Goal: Contribute content

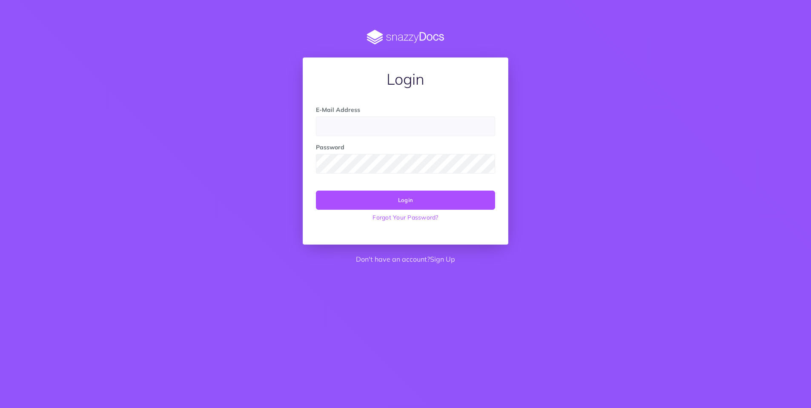
type input "support@leapinc.co"
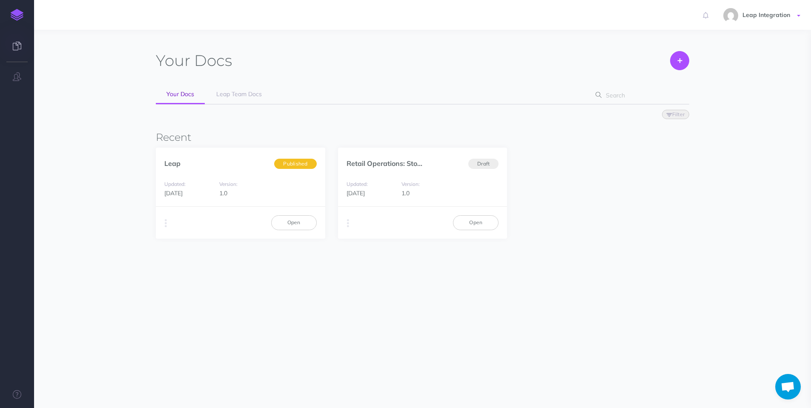
click at [779, 12] on span "Leap Integration" at bounding box center [766, 15] width 56 height 8
click at [758, 130] on link "Logout" at bounding box center [749, 134] width 106 height 15
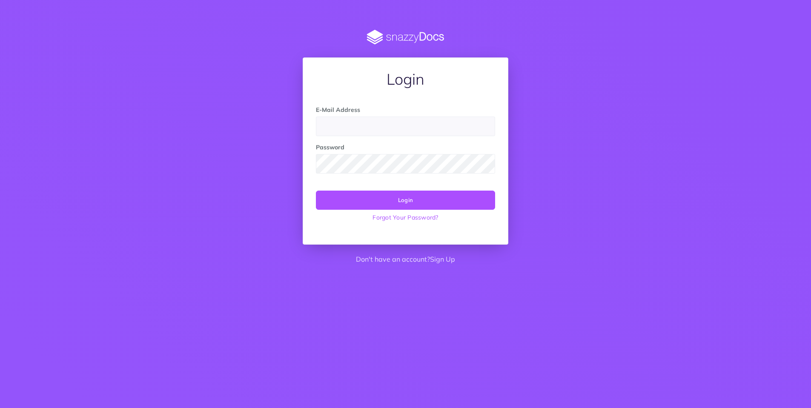
drag, startPoint x: 579, startPoint y: 117, endPoint x: 710, endPoint y: 2, distance: 174.7
click at [591, 106] on div "Login E-Mail Address Password Login Forgot Your Password? Don't have an account…" at bounding box center [406, 150] width 656 height 240
click at [200, 123] on div "Login E-Mail Address Password Login Forgot Your Password? Don't have an account…" at bounding box center [406, 150] width 656 height 240
click at [379, 131] on input "email" at bounding box center [405, 127] width 179 height 20
click at [575, 193] on div "Login E-Mail Address Password Login Forgot Your Password? Don't have an account…" at bounding box center [406, 150] width 656 height 240
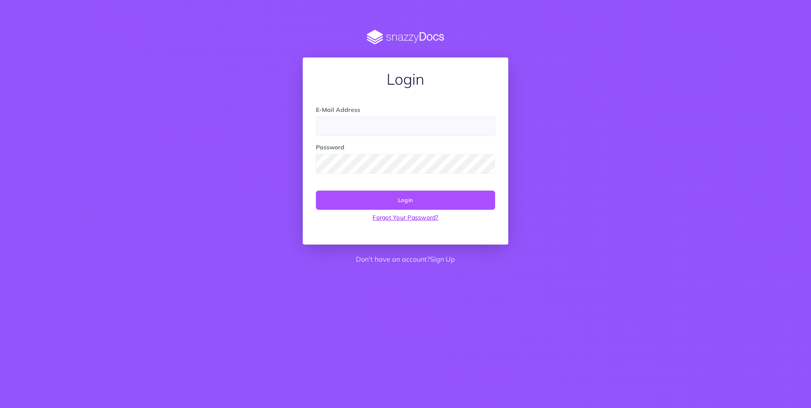
click at [414, 219] on link "Forgot Your Password?" at bounding box center [405, 217] width 179 height 15
click at [439, 262] on link "Sign Up" at bounding box center [442, 259] width 25 height 9
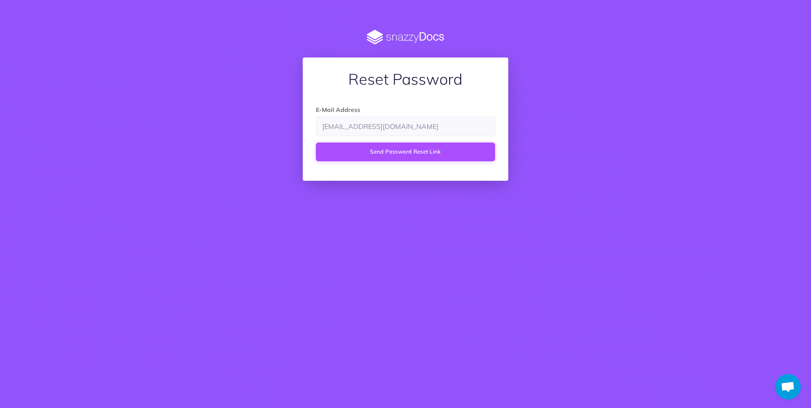
type input "[EMAIL_ADDRESS][DOMAIN_NAME]"
click at [316, 143] on button "Send Password Reset Link" at bounding box center [405, 152] width 179 height 19
click at [386, 121] on input "shinji@leapinc.co" at bounding box center [405, 127] width 179 height 20
click at [655, 106] on div "Reset Password E-Mail Address shinji@leapinc.co Send Password Reset Link" at bounding box center [406, 110] width 656 height 161
click at [425, 154] on button "Send Password Reset Link" at bounding box center [405, 152] width 179 height 19
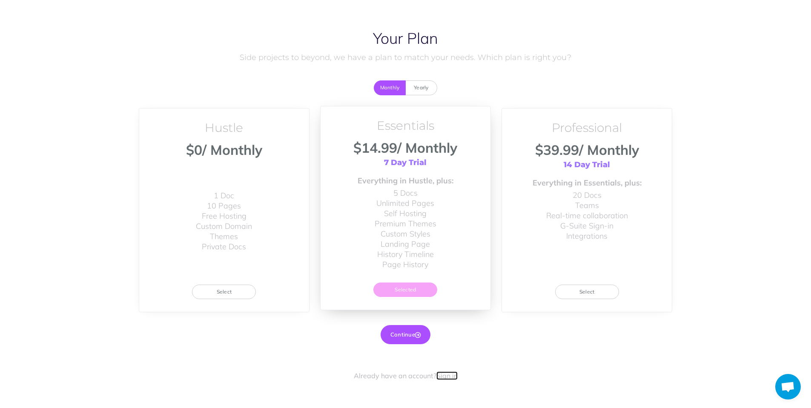
click at [445, 379] on link "Sign in" at bounding box center [447, 376] width 21 height 9
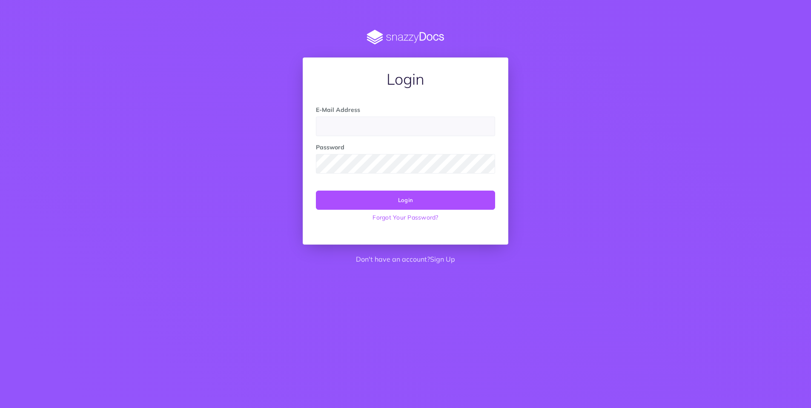
type input "support@leapinc.co"
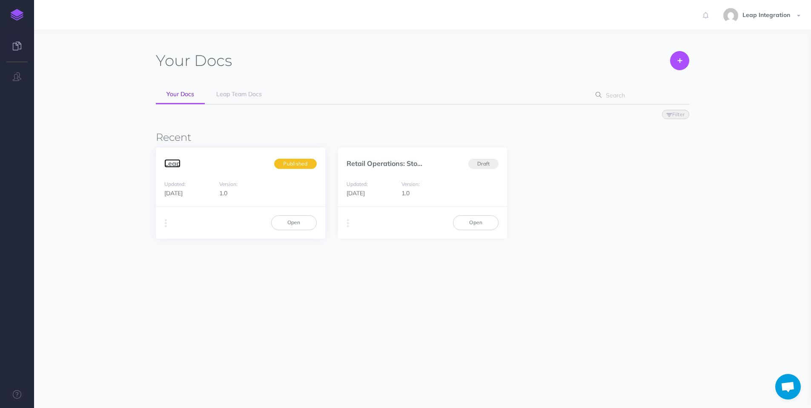
click at [175, 164] on link "Leap" at bounding box center [172, 163] width 16 height 9
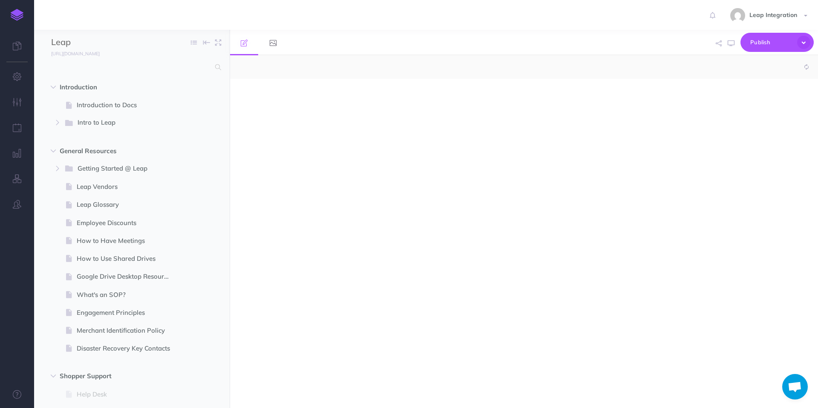
select select "null"
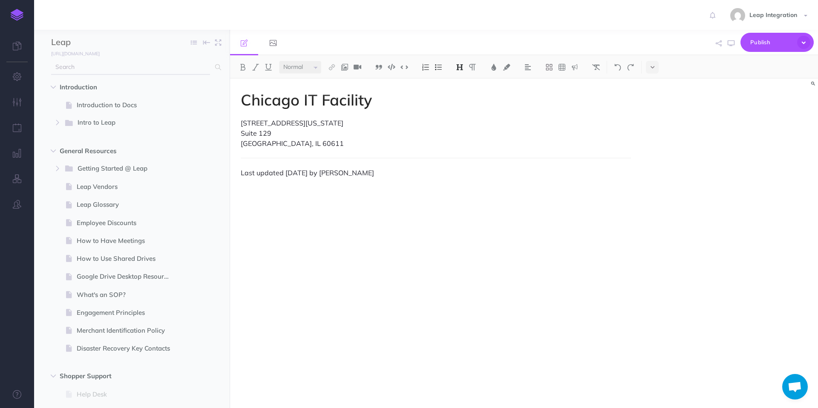
click at [158, 68] on input "text" at bounding box center [130, 67] width 159 height 15
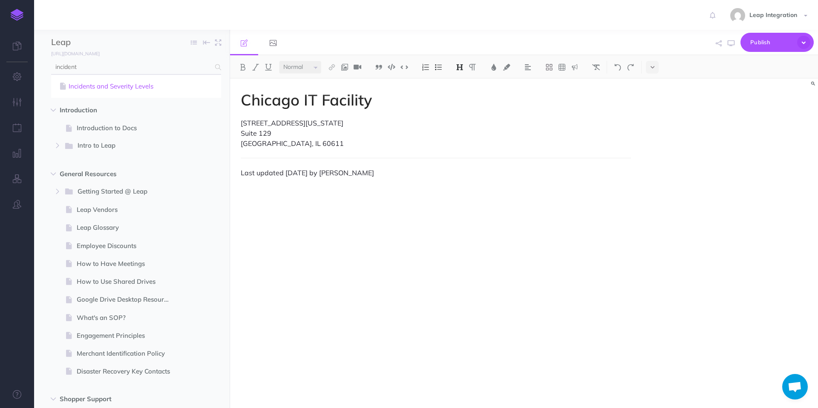
type input "incident"
click at [131, 86] on link "Incidents and Severity Levels" at bounding box center [135, 86] width 157 height 10
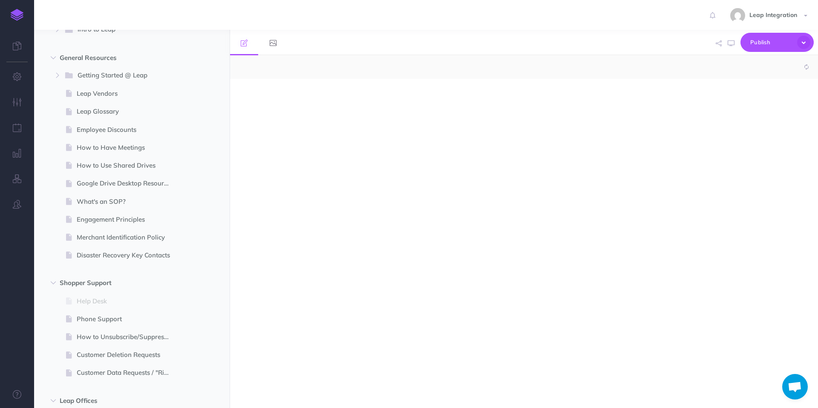
select select "null"
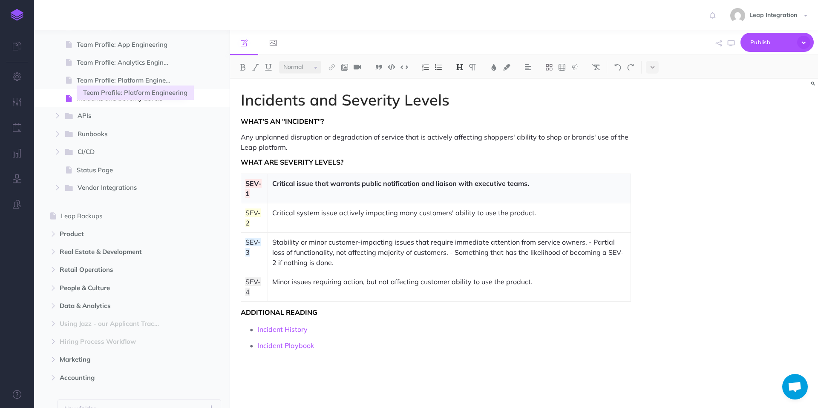
scroll to position [643, 0]
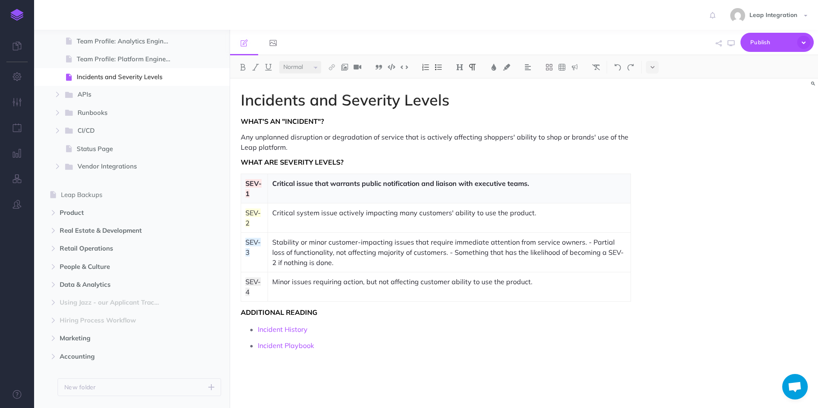
click at [305, 145] on p "Any unplanned disruption or degradation of service that is actively affecting s…" at bounding box center [436, 142] width 390 height 20
click at [243, 137] on p "Any unplanned disruption or degradation of service that is actively affecting s…" at bounding box center [436, 142] width 390 height 20
click at [319, 147] on p "Any unplanned disruption or degradation of service that is actively affecting s…" at bounding box center [436, 142] width 390 height 20
click at [242, 137] on p "Any unplanned disruption or degradation of service that is actively affecting s…" at bounding box center [436, 142] width 390 height 20
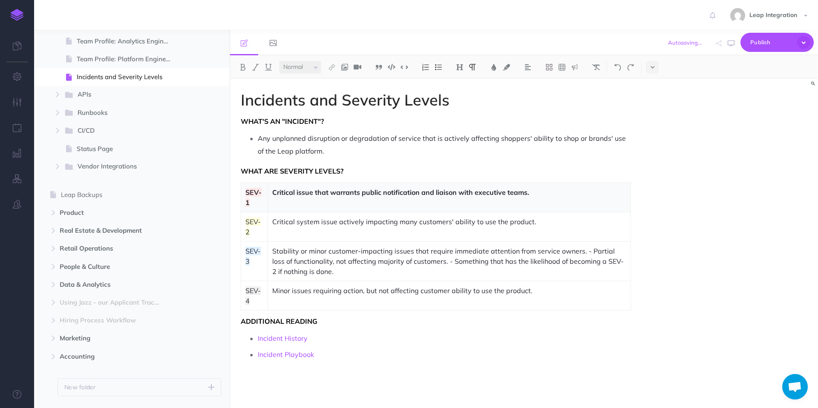
click at [326, 149] on p "Any unplanned disruption or degradation of service that is actively affecting s…" at bounding box center [444, 145] width 373 height 26
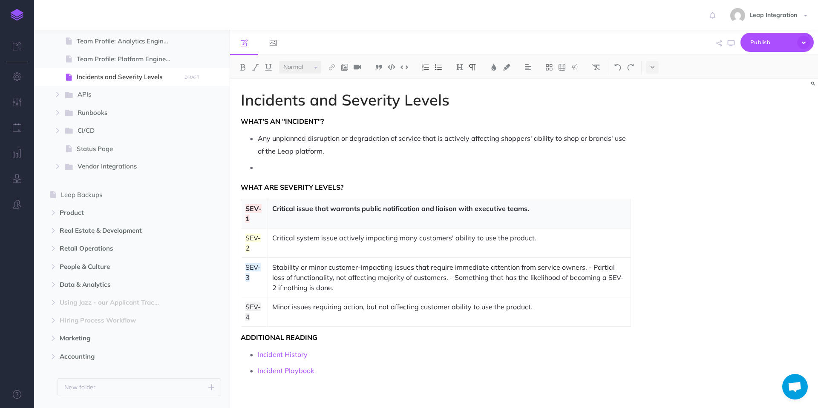
click at [273, 167] on p at bounding box center [444, 167] width 373 height 13
click at [272, 167] on p "Any breach of security or privacy policy." at bounding box center [444, 167] width 373 height 13
click at [401, 158] on ul "Any unplanned disruption or degradation of service that is actively affecting s…" at bounding box center [438, 153] width 386 height 42
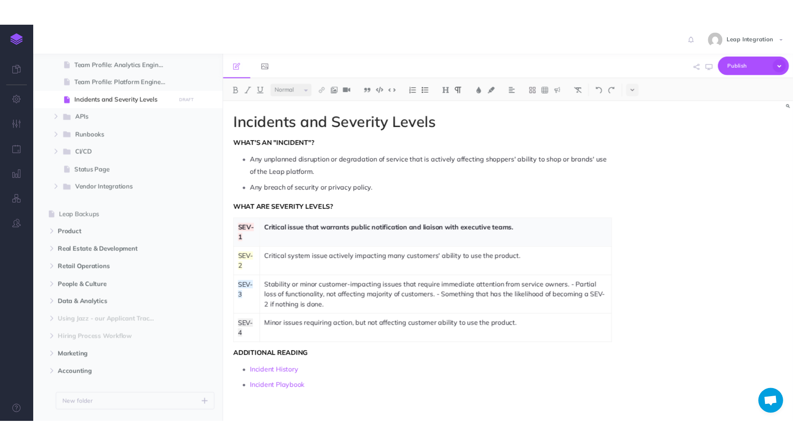
scroll to position [6, 0]
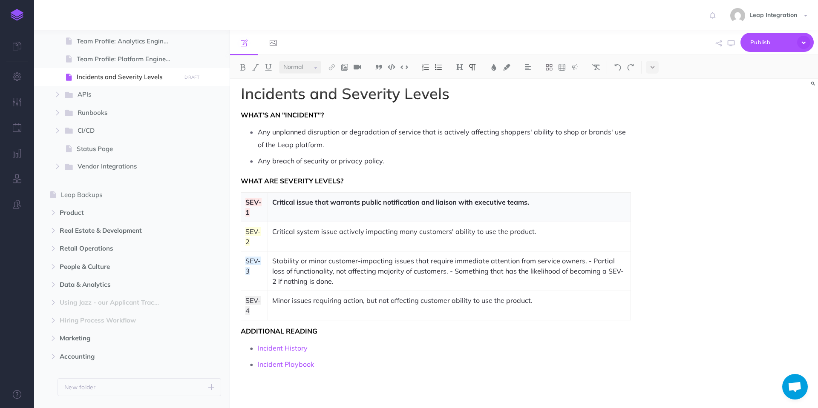
click at [370, 384] on p at bounding box center [436, 386] width 390 height 10
click at [649, 65] on button at bounding box center [652, 67] width 13 height 13
click at [652, 97] on img at bounding box center [652, 95] width 8 height 7
click at [282, 396] on p at bounding box center [436, 396] width 390 height 10
click at [804, 44] on icon "button" at bounding box center [803, 42] width 13 height 13
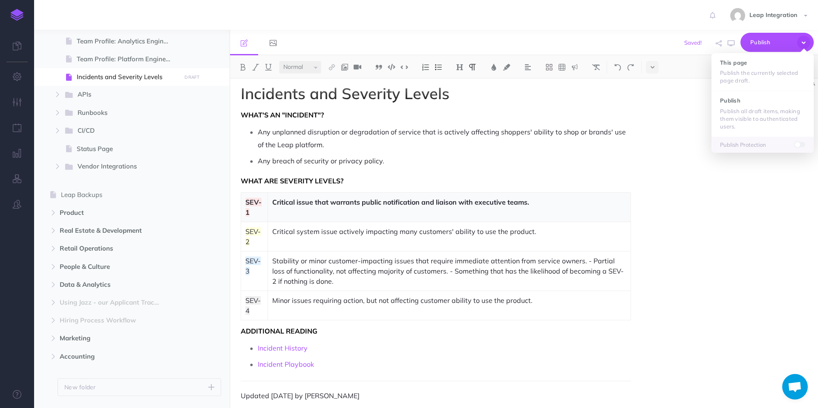
click at [650, 160] on div "Incidents and Severity Levels What's an "incident"? Any unplanned disruption or…" at bounding box center [524, 244] width 588 height 330
click at [764, 43] on span "Publish" at bounding box center [771, 42] width 43 height 13
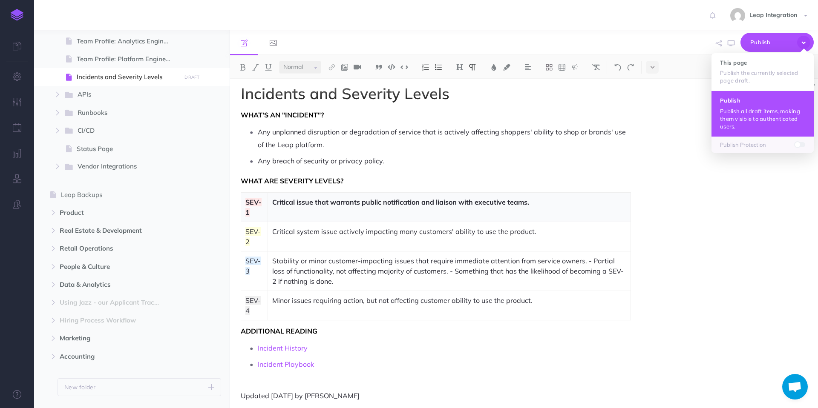
click at [760, 120] on p "Publish all draft items, making them visible to authenticated users." at bounding box center [762, 118] width 85 height 23
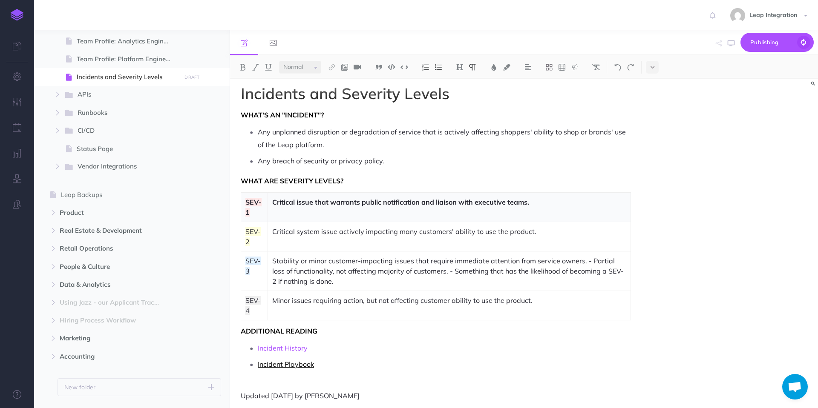
click at [305, 368] on link "Incident Playbook" at bounding box center [286, 364] width 56 height 9
click at [316, 351] on link "https://gitlab.com/groups/leapinc/-/wikis/Playb..." at bounding box center [306, 348] width 106 height 11
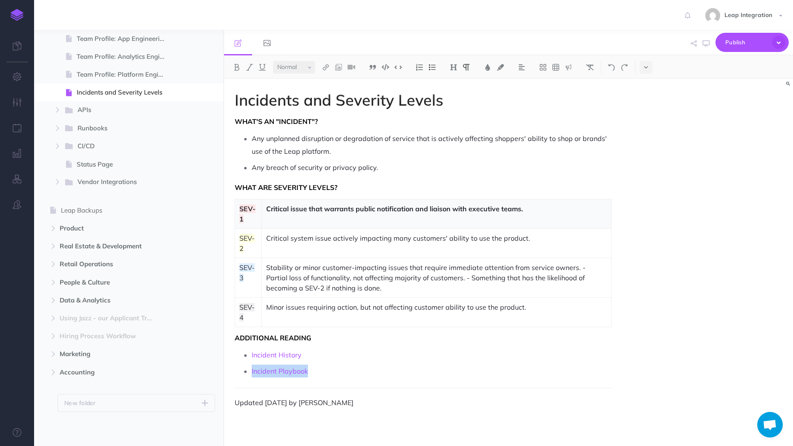
scroll to position [0, 0]
